Goal: Task Accomplishment & Management: Manage account settings

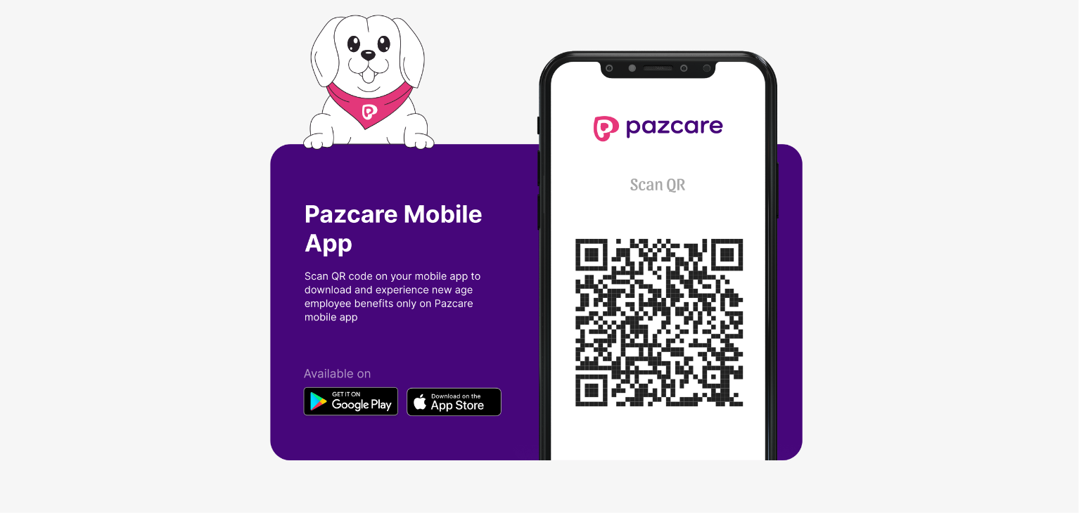
click at [655, 240] on img at bounding box center [539, 256] width 539 height 483
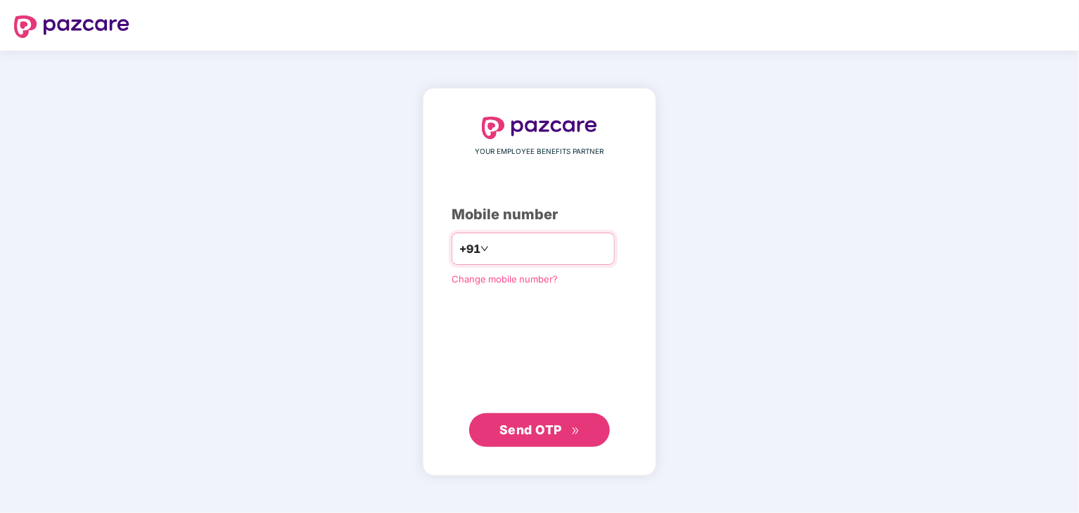
type input "**********"
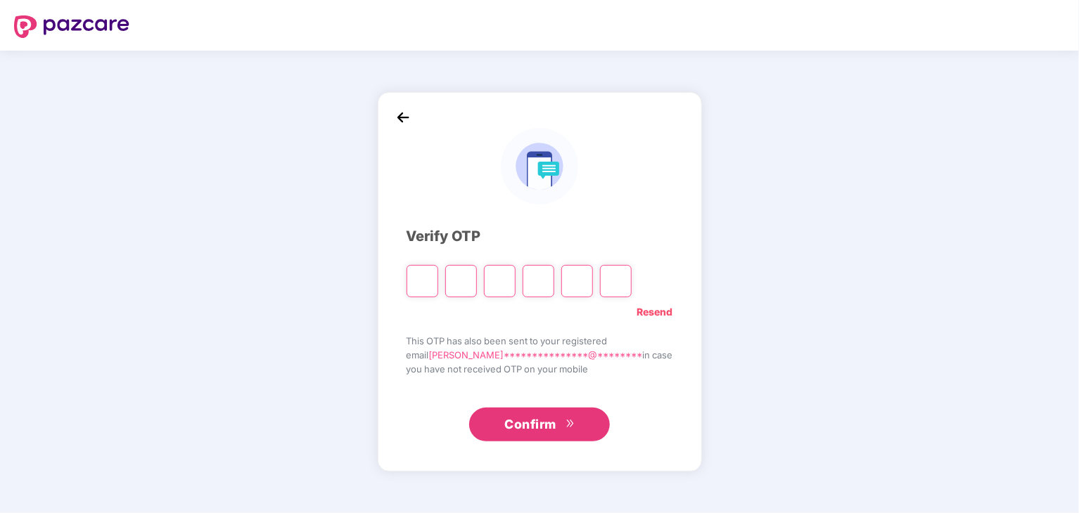
type input "*"
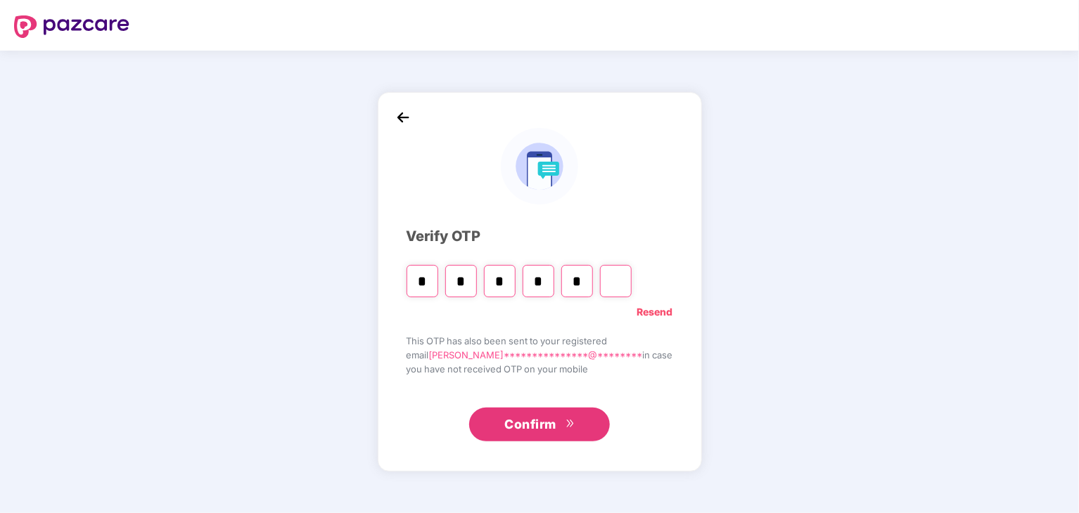
type input "*"
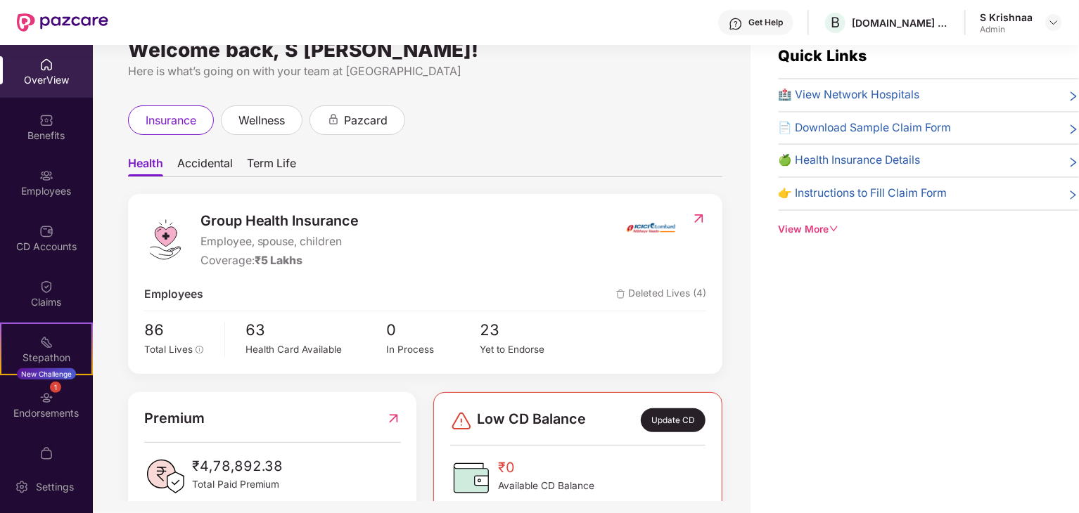
scroll to position [45, 0]
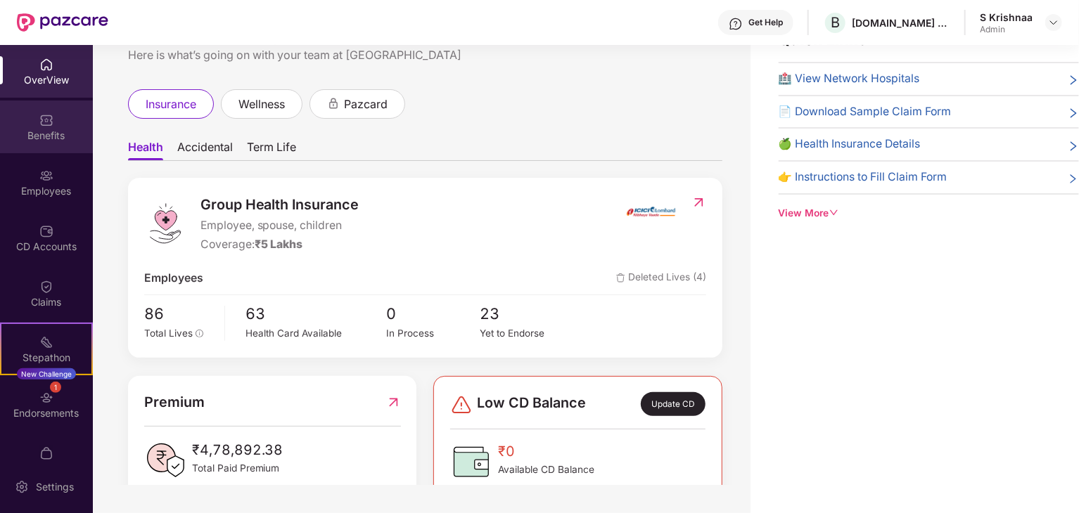
click at [54, 139] on div "Benefits" at bounding box center [46, 136] width 93 height 14
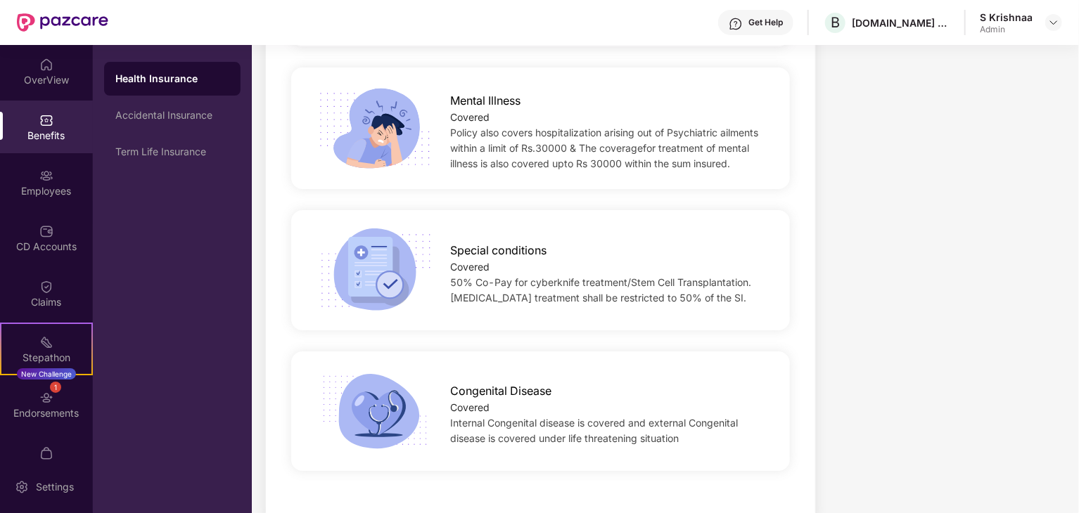
scroll to position [2459, 0]
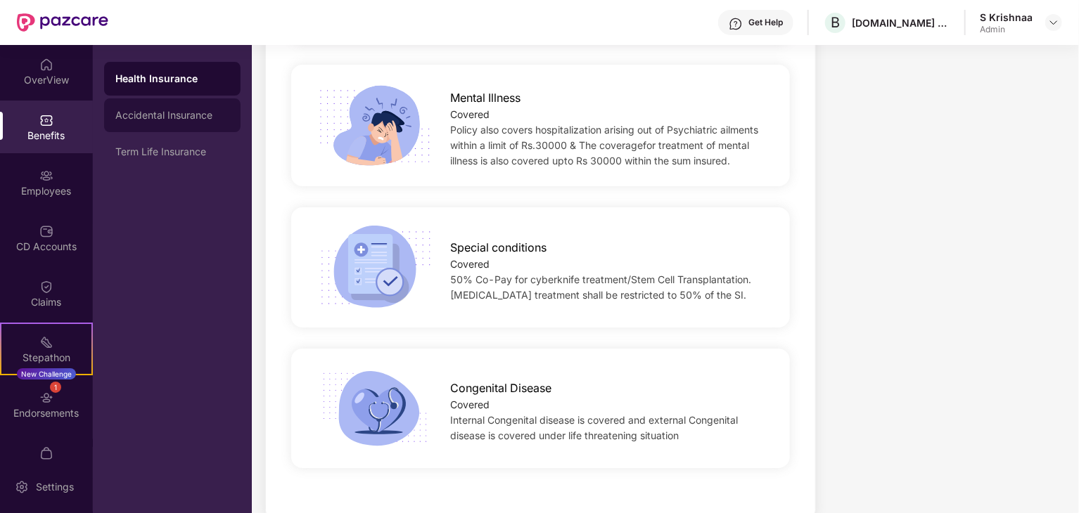
click at [158, 110] on div "Accidental Insurance" at bounding box center [172, 115] width 114 height 11
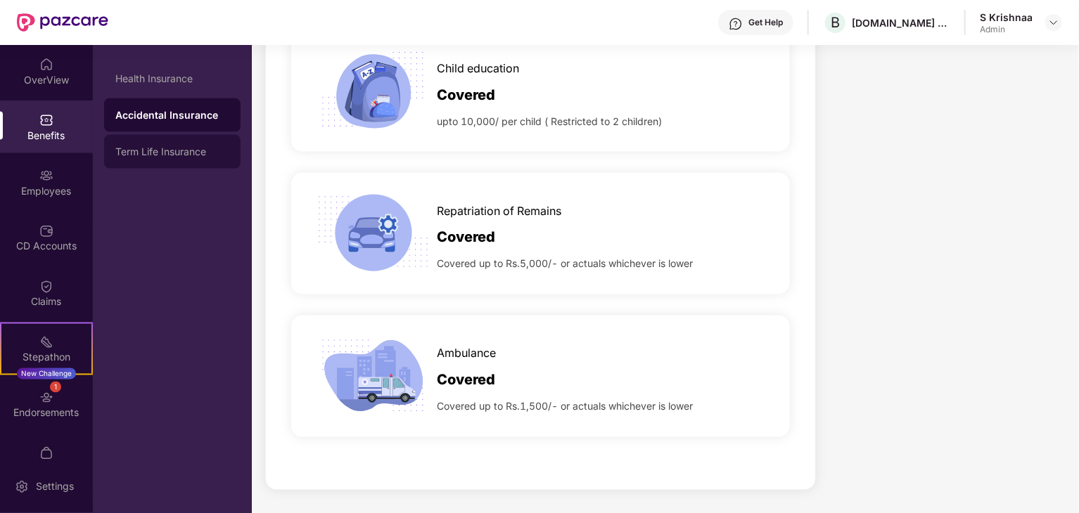
click at [197, 153] on div "Term Life Insurance" at bounding box center [172, 151] width 114 height 11
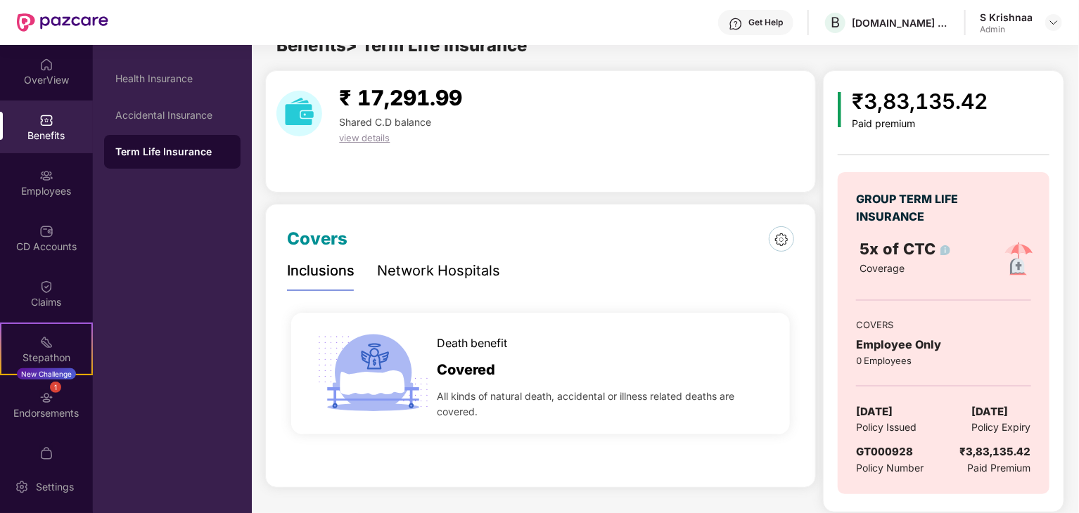
scroll to position [34, 0]
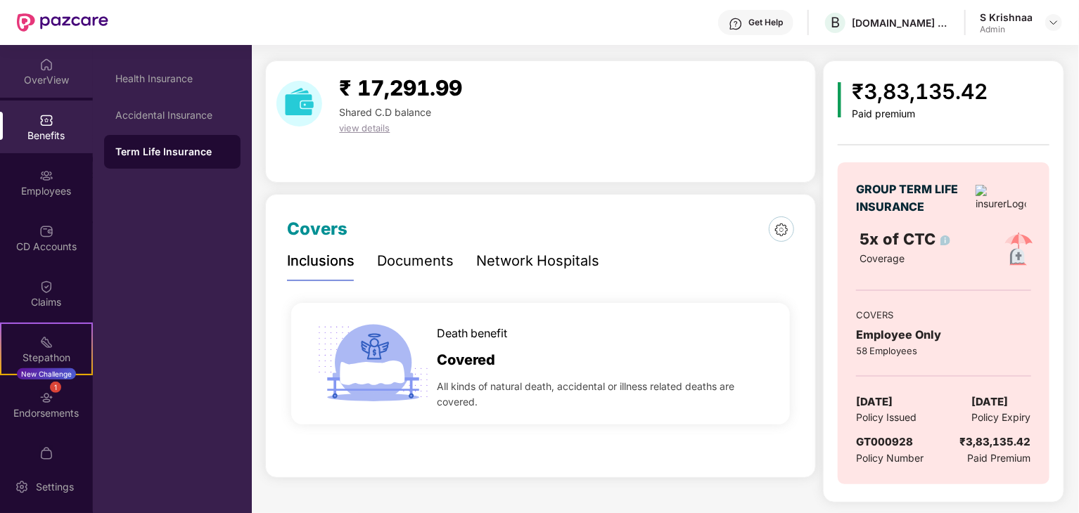
click at [45, 84] on div "OverView" at bounding box center [46, 80] width 93 height 14
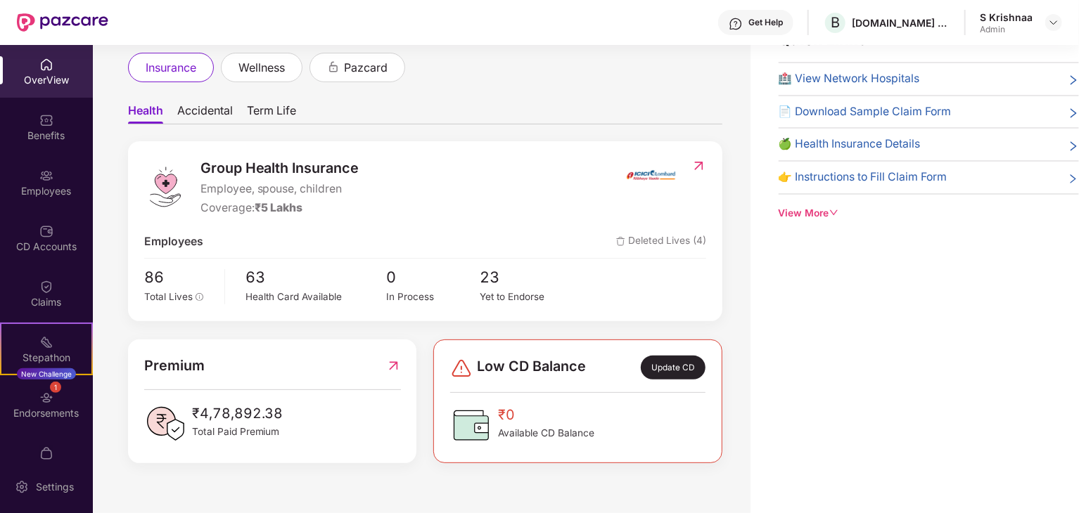
scroll to position [56, 0]
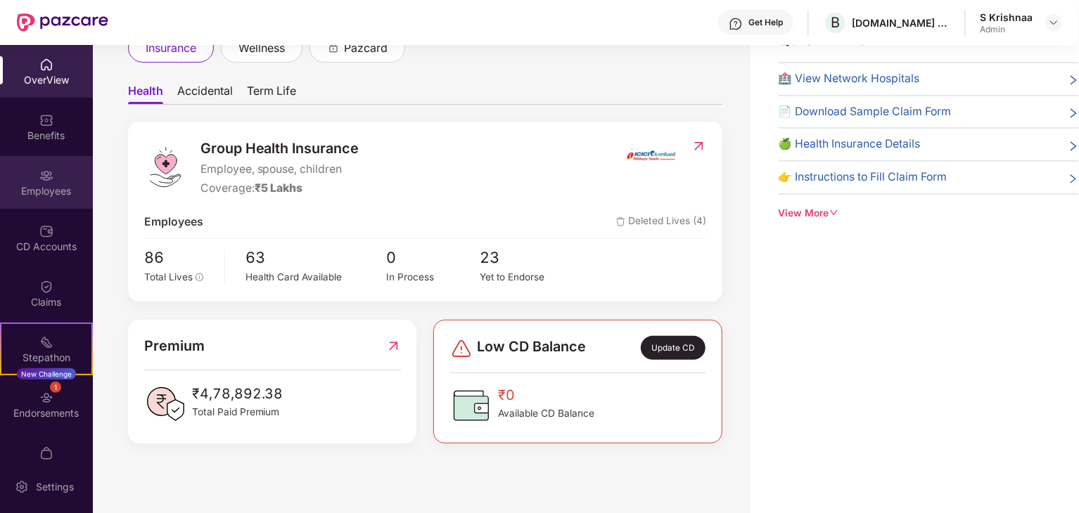
click at [49, 188] on div "Employees" at bounding box center [46, 191] width 93 height 14
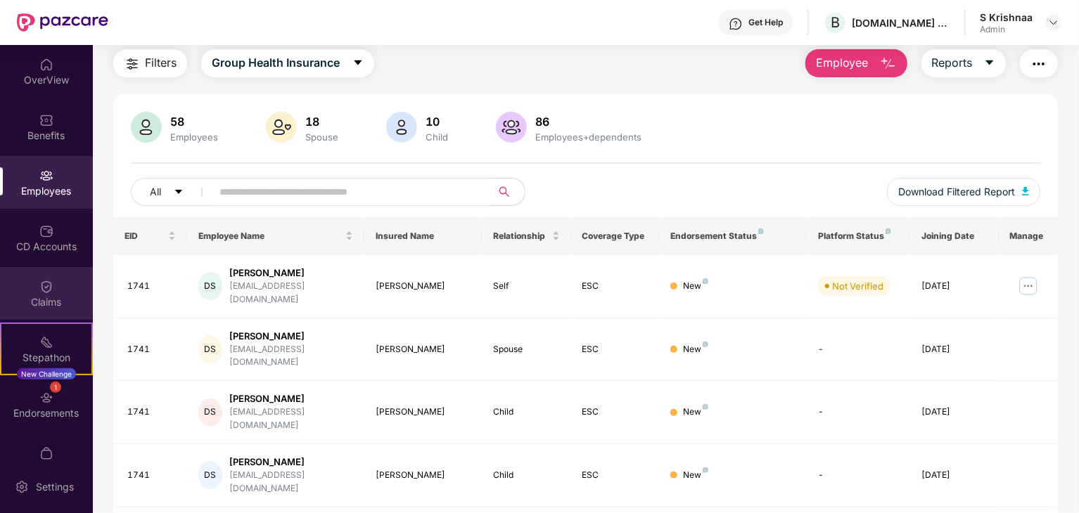
click at [51, 289] on img at bounding box center [46, 287] width 14 height 14
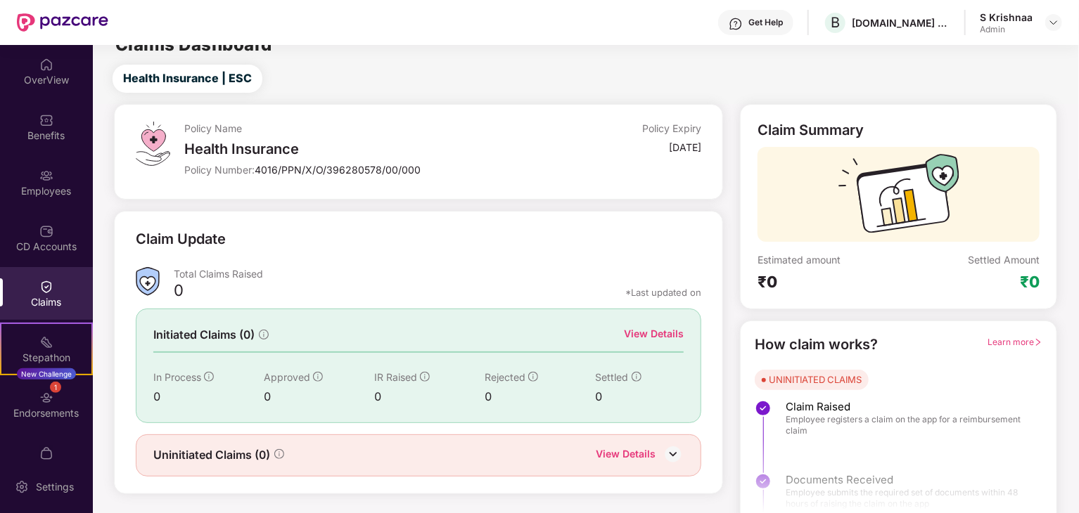
scroll to position [37, 0]
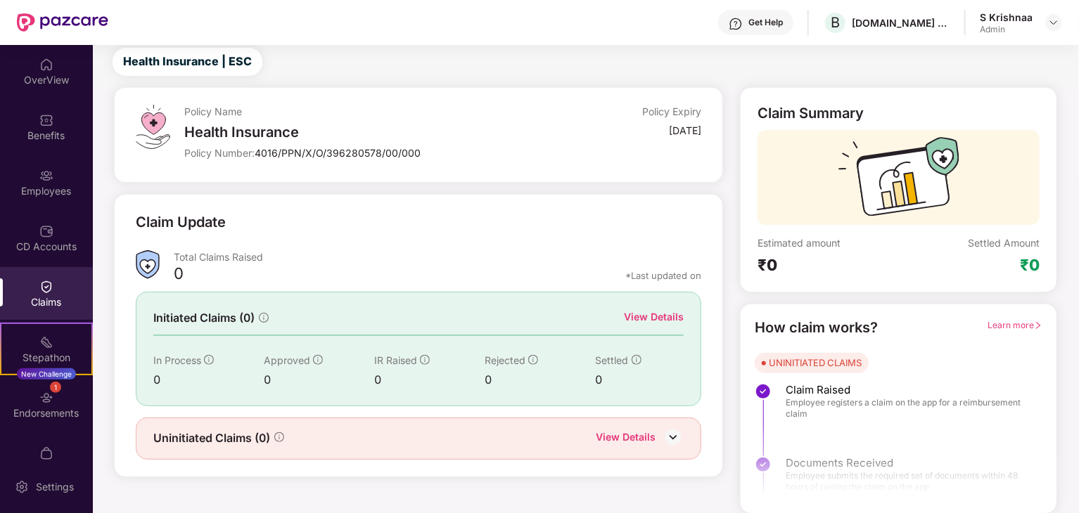
click at [1032, 23] on div "S Krishnaa" at bounding box center [1006, 17] width 53 height 13
click at [1049, 19] on img at bounding box center [1053, 22] width 11 height 11
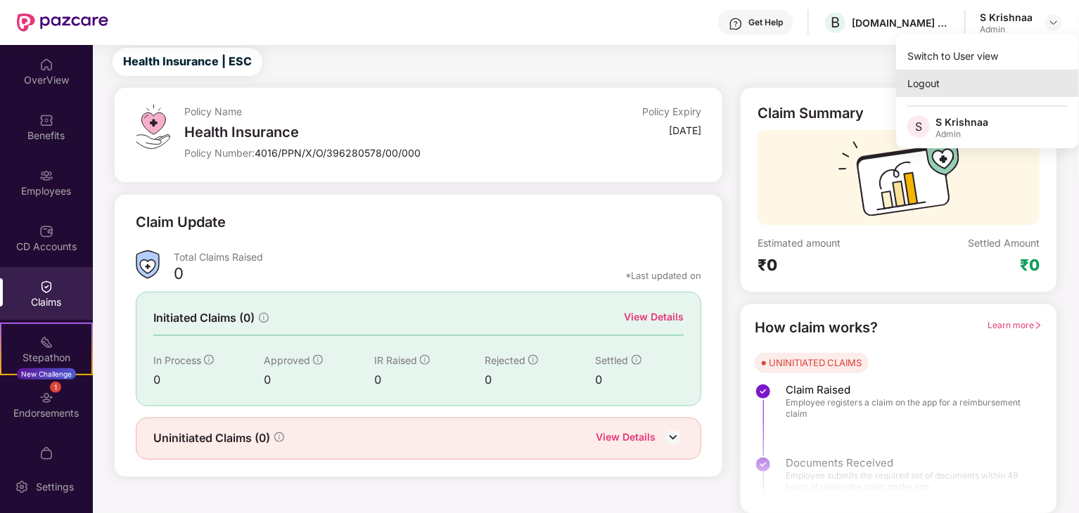
click at [930, 84] on div "Logout" at bounding box center [987, 83] width 183 height 27
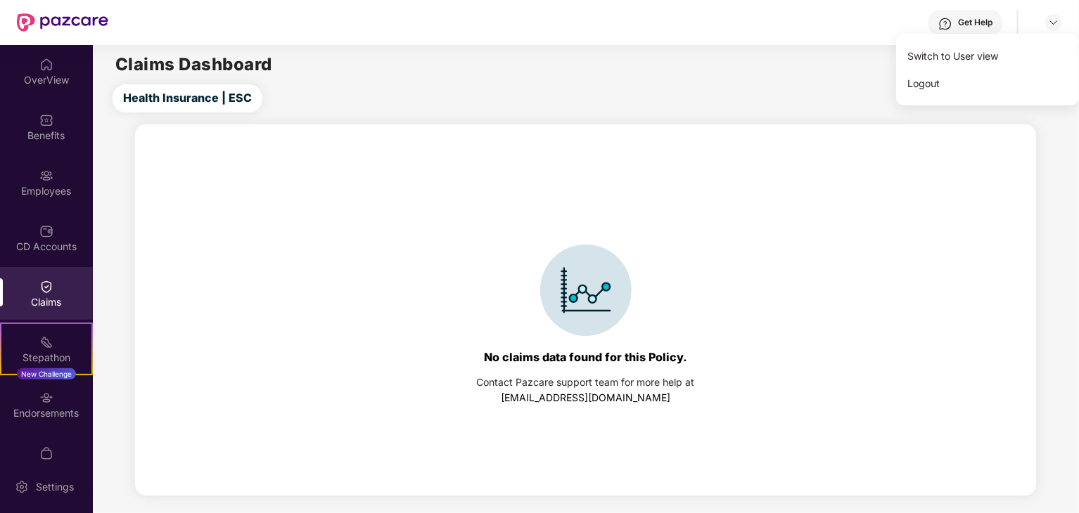
scroll to position [0, 0]
